Goal: Information Seeking & Learning: Compare options

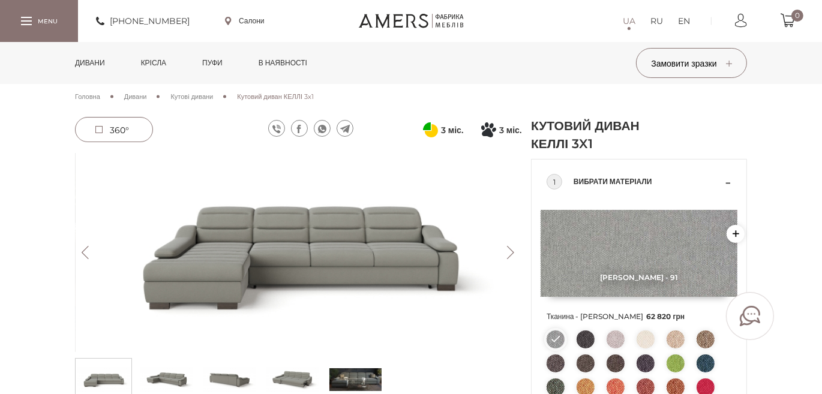
click at [204, 95] on span "Кутові дивани" at bounding box center [191, 96] width 43 height 8
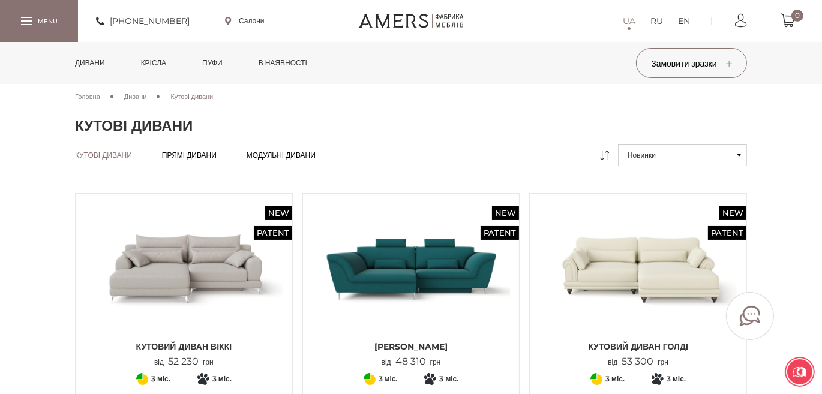
click at [136, 95] on span "Дивани" at bounding box center [135, 96] width 23 height 8
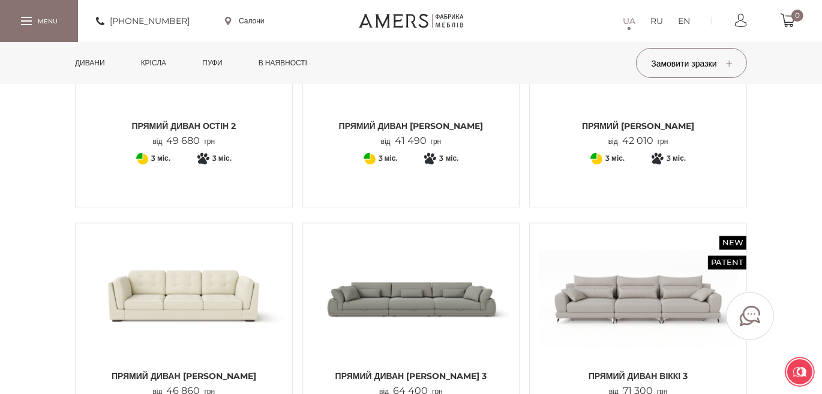
scroll to position [2325, 0]
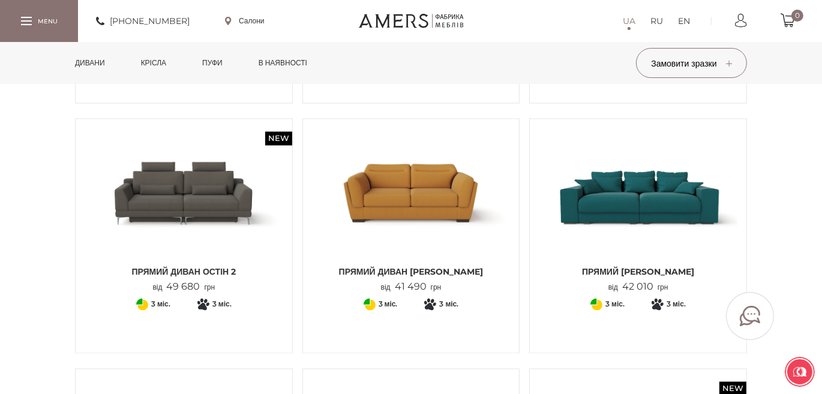
click at [628, 197] on img at bounding box center [637, 194] width 198 height 132
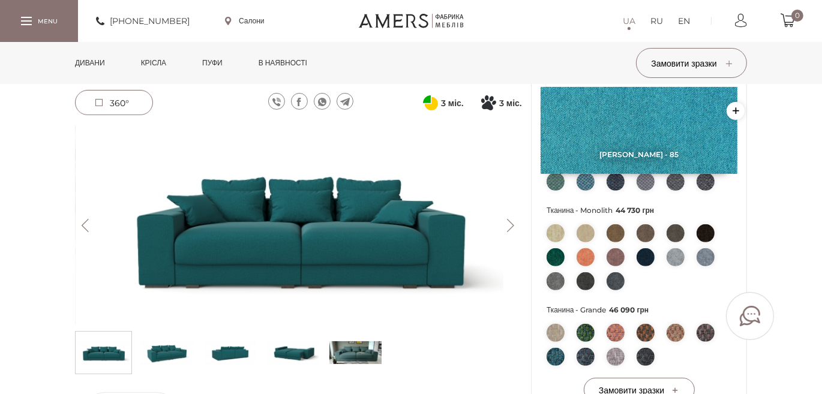
scroll to position [436, 0]
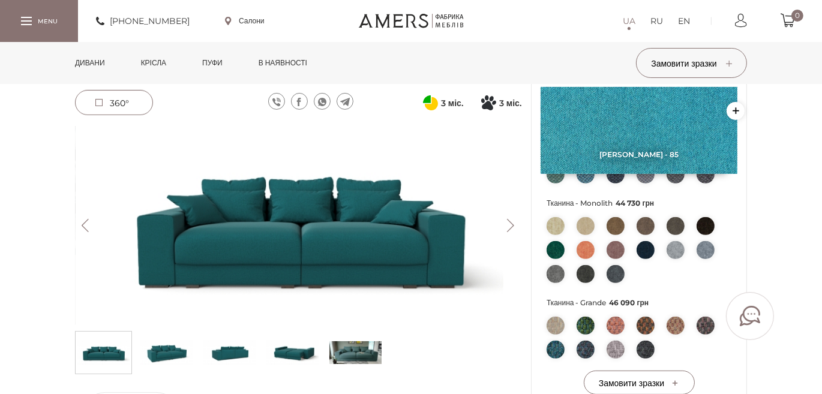
click at [296, 347] on img at bounding box center [292, 353] width 52 height 36
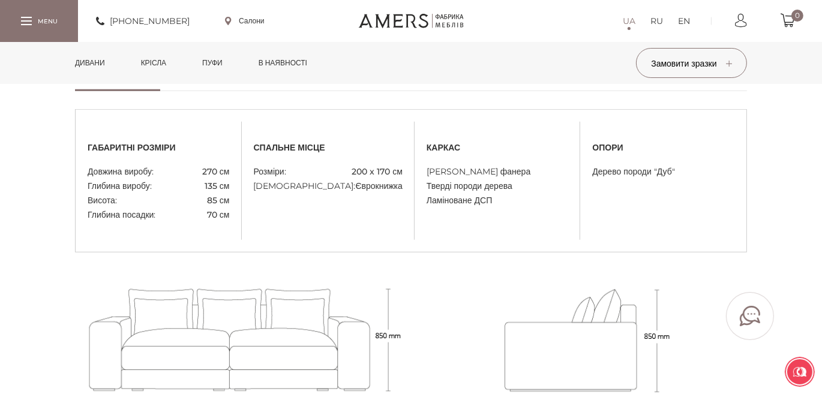
scroll to position [1017, 0]
